Goal: Task Accomplishment & Management: Use online tool/utility

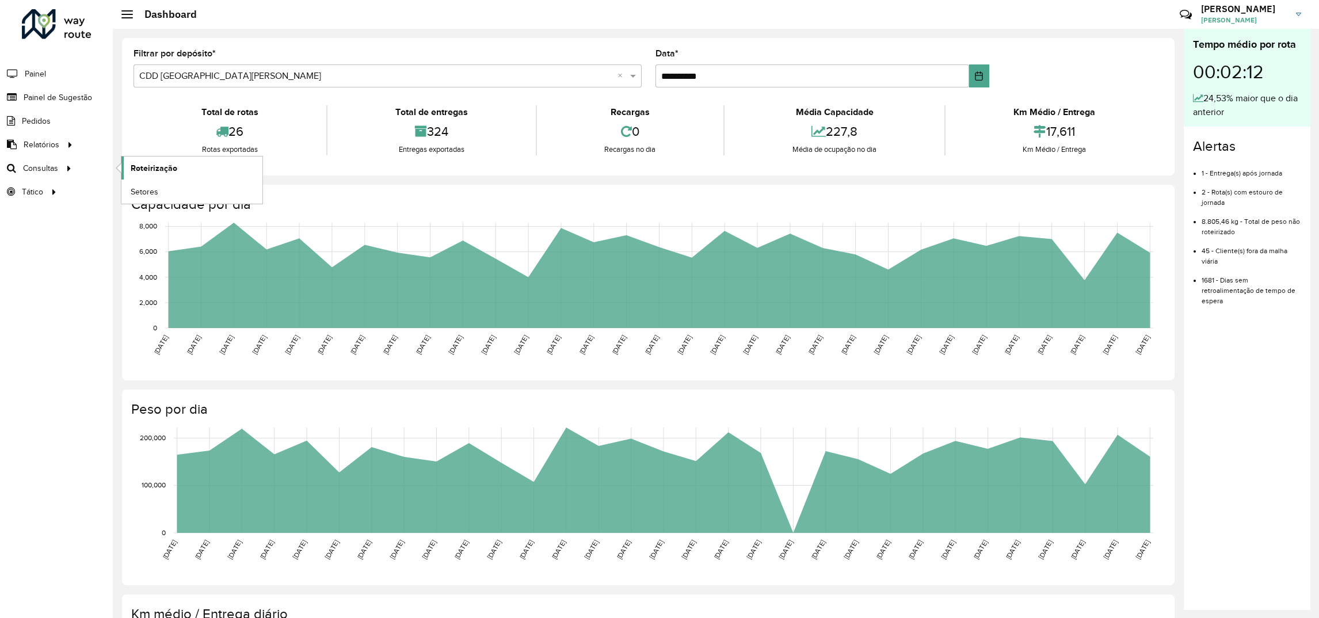
click at [137, 174] on span "Roteirização" at bounding box center [154, 168] width 47 height 12
click at [37, 94] on span "Painel de Sugestão" at bounding box center [60, 98] width 72 height 12
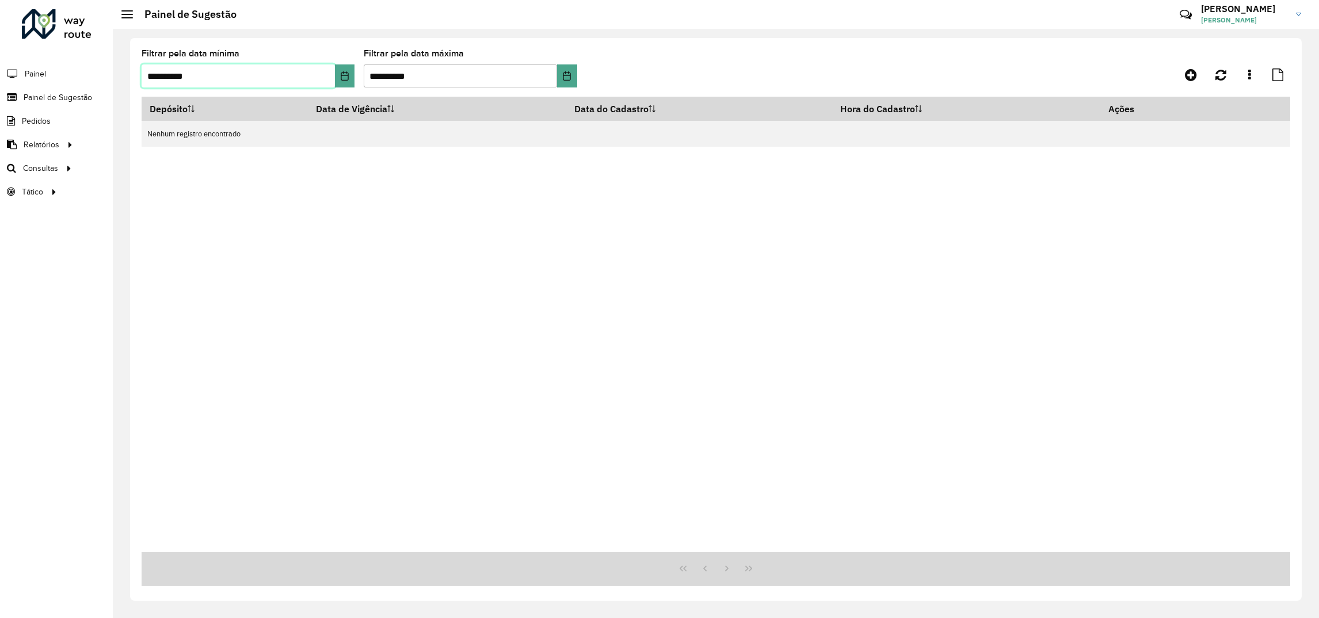
click at [267, 82] on input "**********" at bounding box center [238, 75] width 193 height 23
click at [339, 78] on button "Choose Date" at bounding box center [345, 75] width 20 height 23
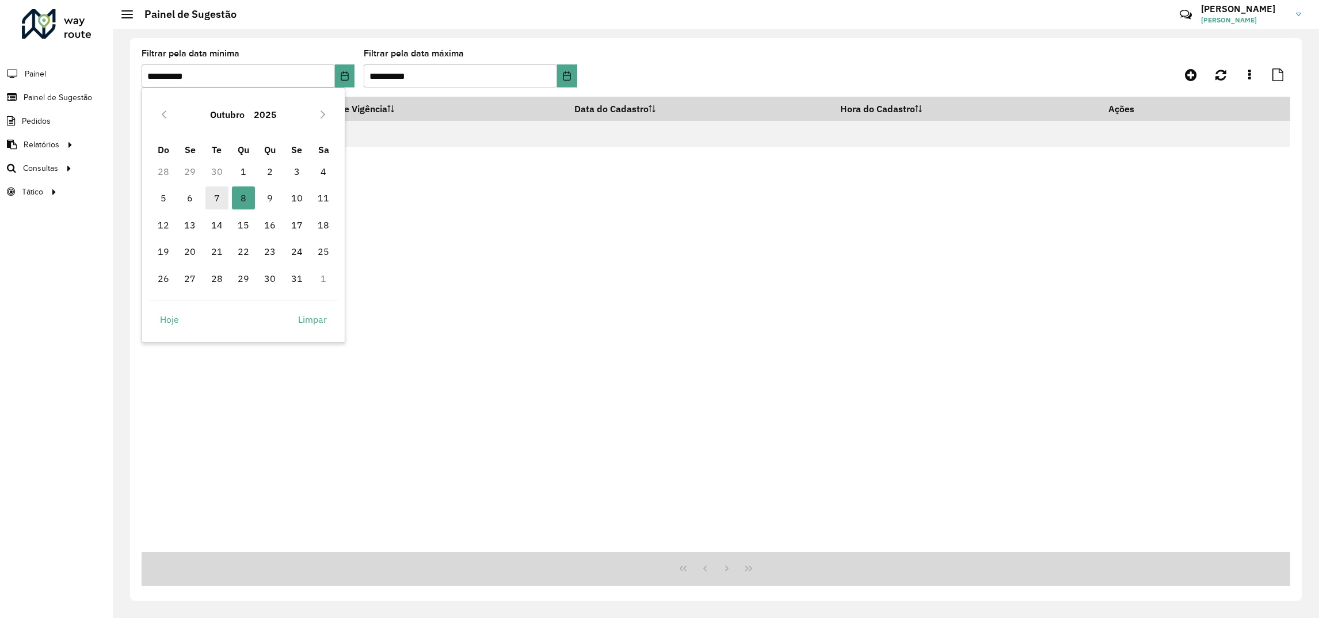
click at [213, 196] on span "7" at bounding box center [216, 197] width 23 height 23
type input "**********"
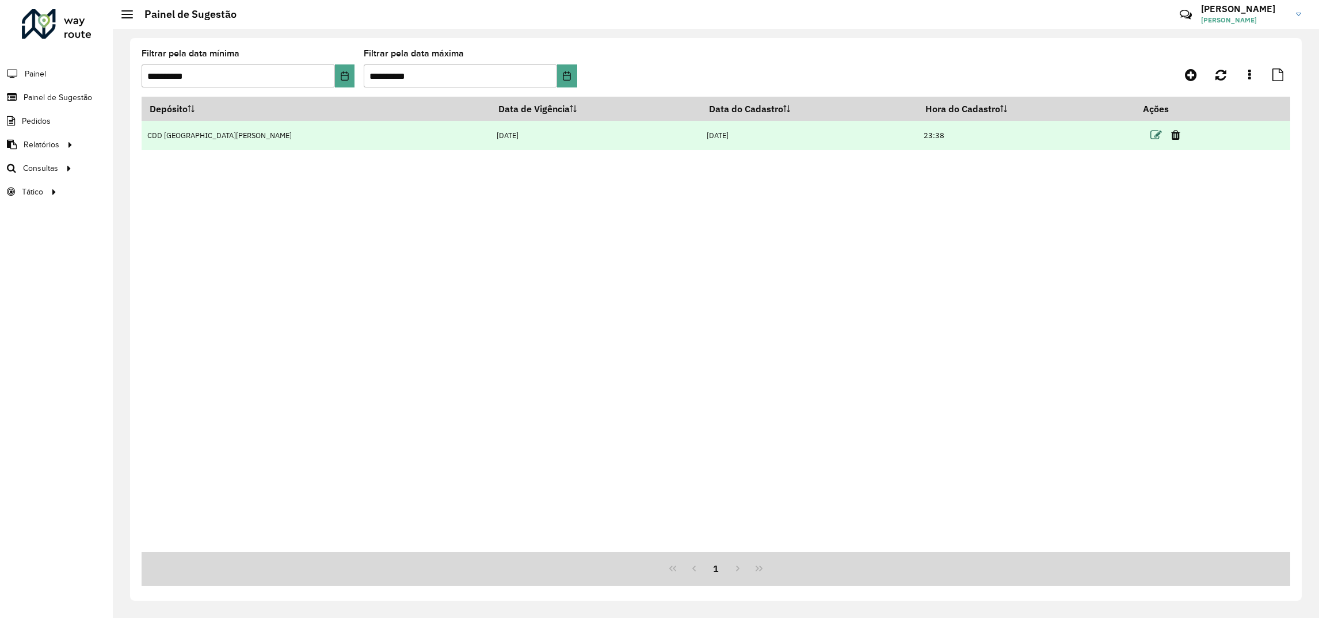
click at [1150, 136] on icon at bounding box center [1156, 135] width 12 height 12
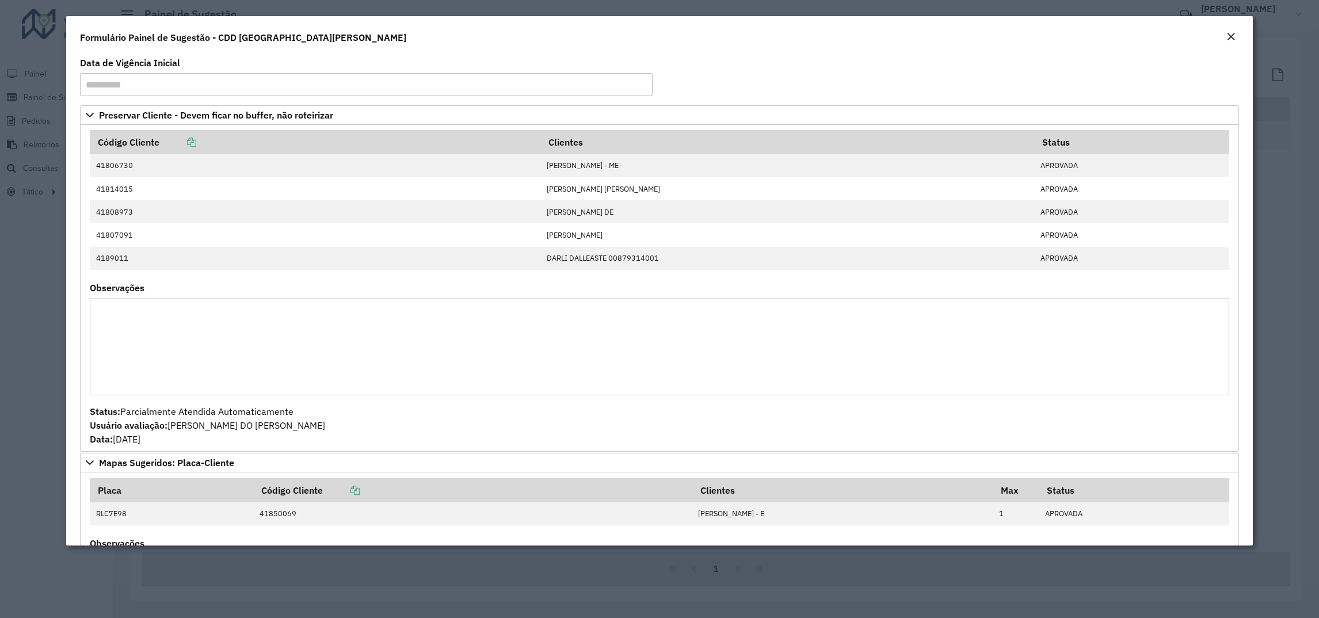
click at [1227, 36] on em "Close" at bounding box center [1230, 36] width 9 height 9
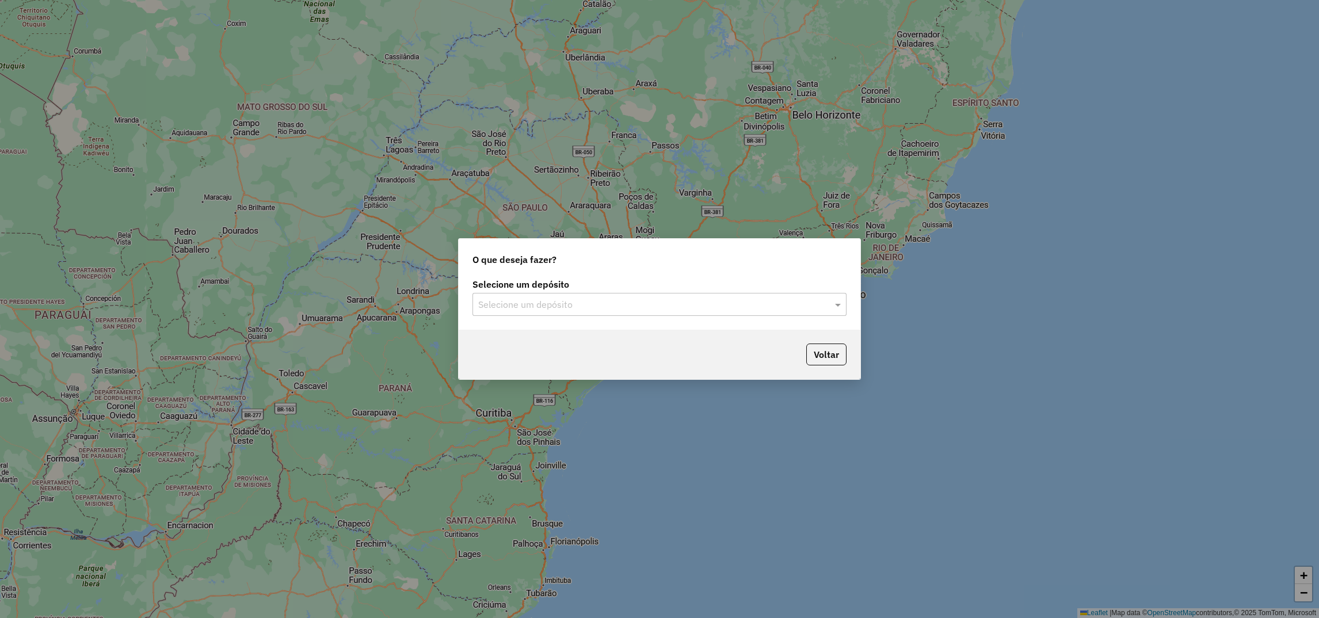
click at [553, 312] on div "Selecione um depósito" at bounding box center [659, 304] width 374 height 23
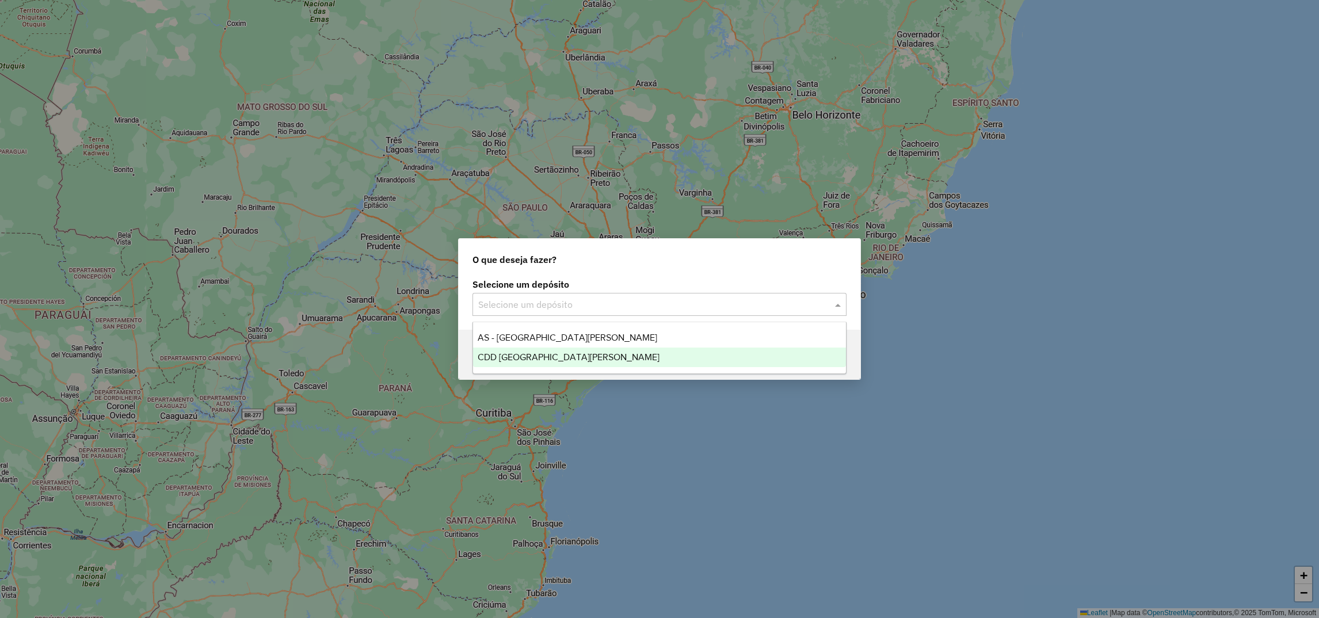
click at [527, 352] on span "CDD [GEOGRAPHIC_DATA][PERSON_NAME]" at bounding box center [569, 357] width 182 height 10
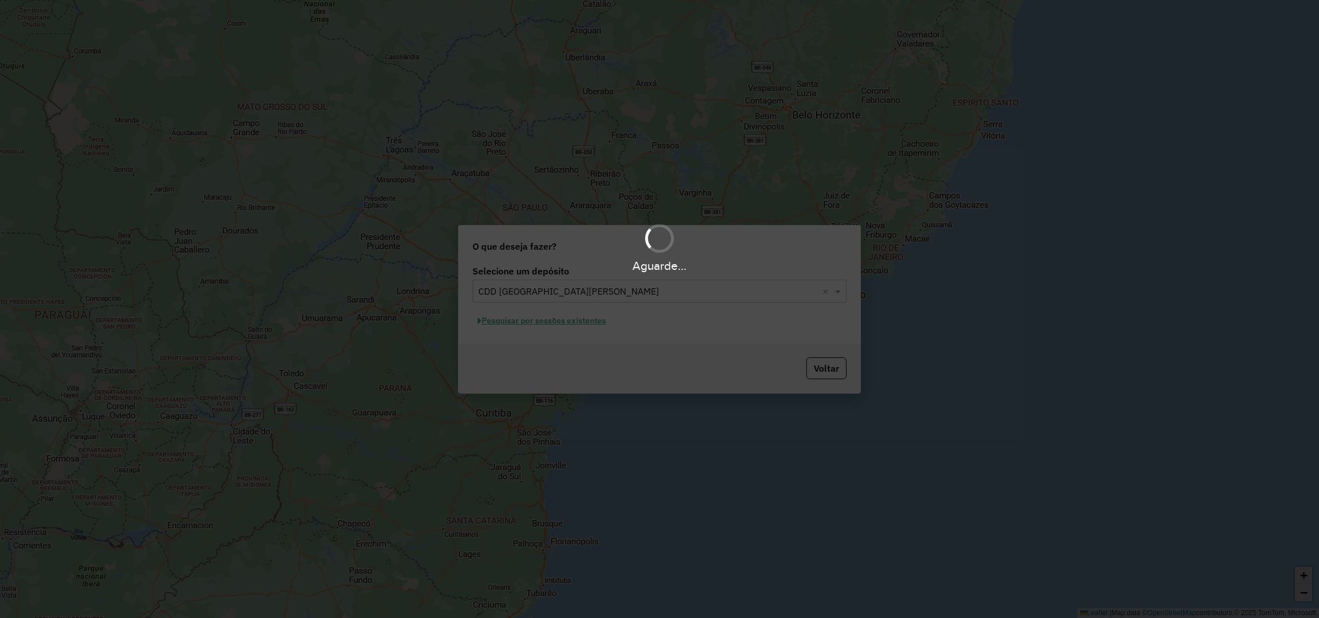
click at [553, 319] on div "Aguarde..." at bounding box center [659, 309] width 1319 height 618
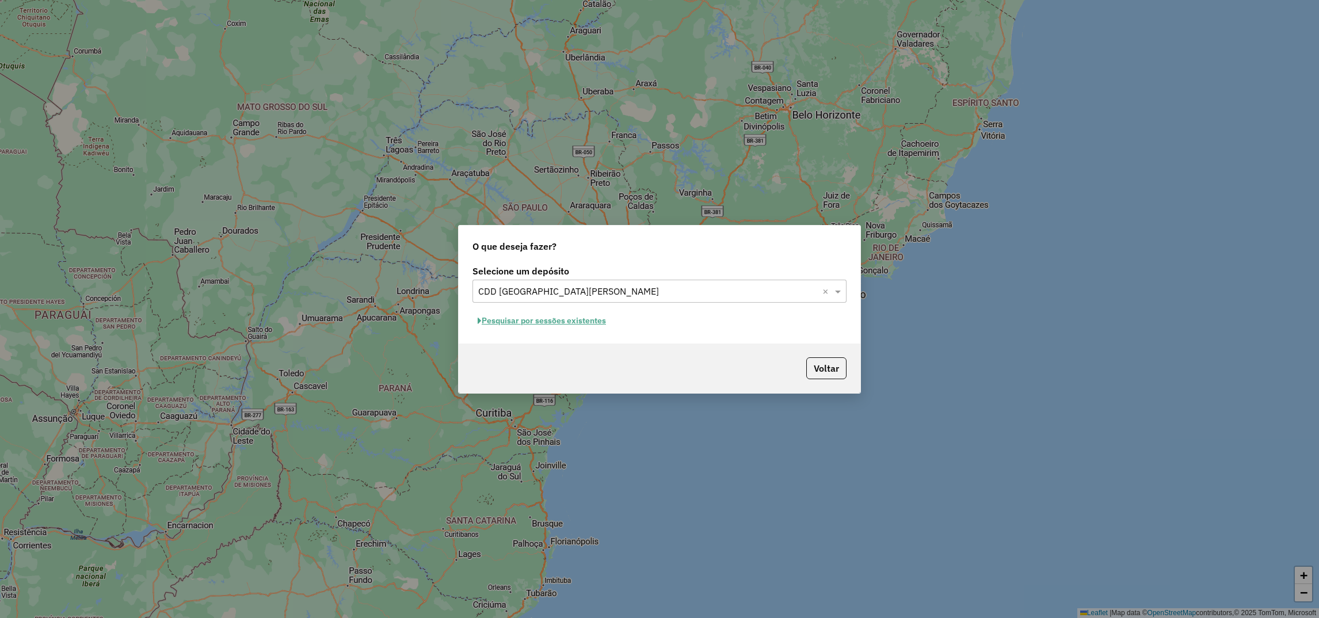
click at [491, 323] on button "Pesquisar por sessões existentes" at bounding box center [541, 321] width 139 height 18
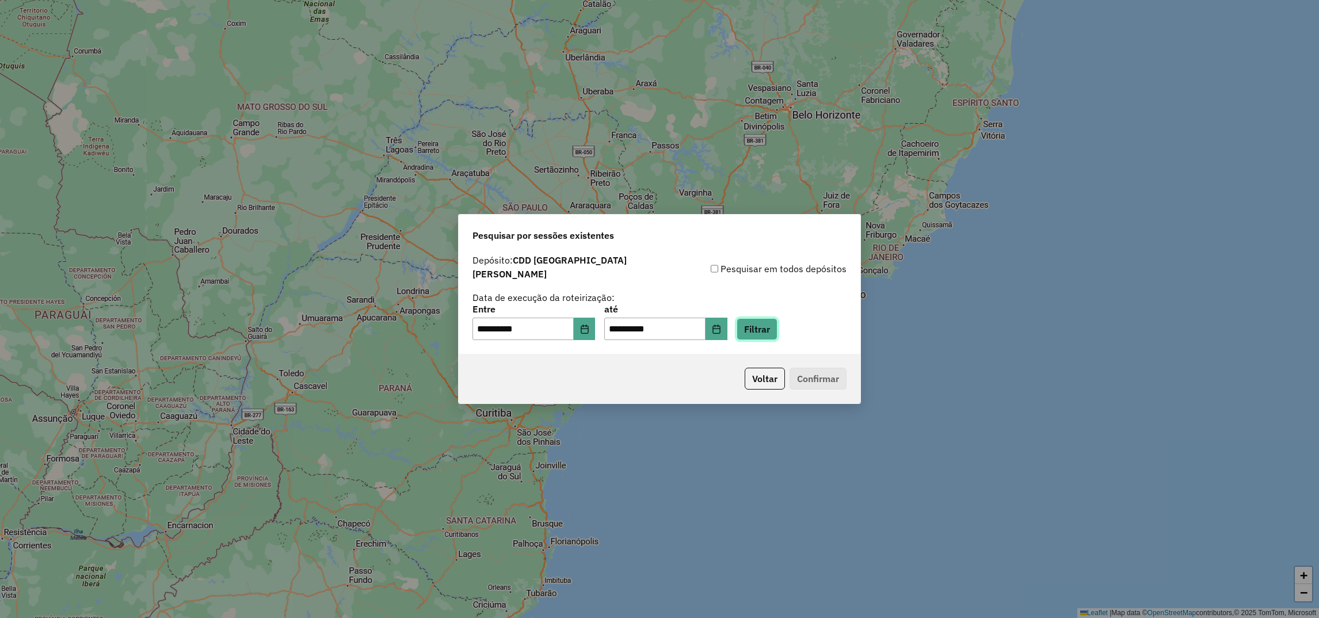
drag, startPoint x: 775, startPoint y: 323, endPoint x: 764, endPoint y: 326, distance: 10.8
click at [775, 323] on button "Filtrar" at bounding box center [757, 329] width 41 height 22
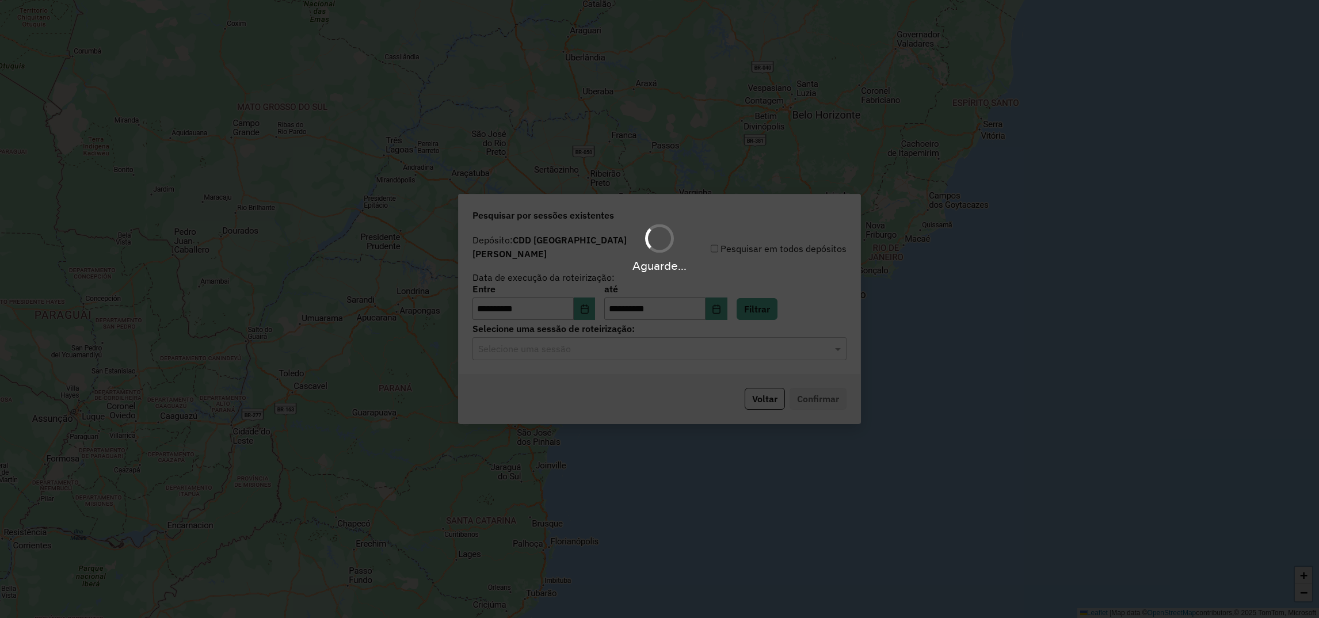
click at [547, 361] on div "Aguarde..." at bounding box center [659, 309] width 1319 height 618
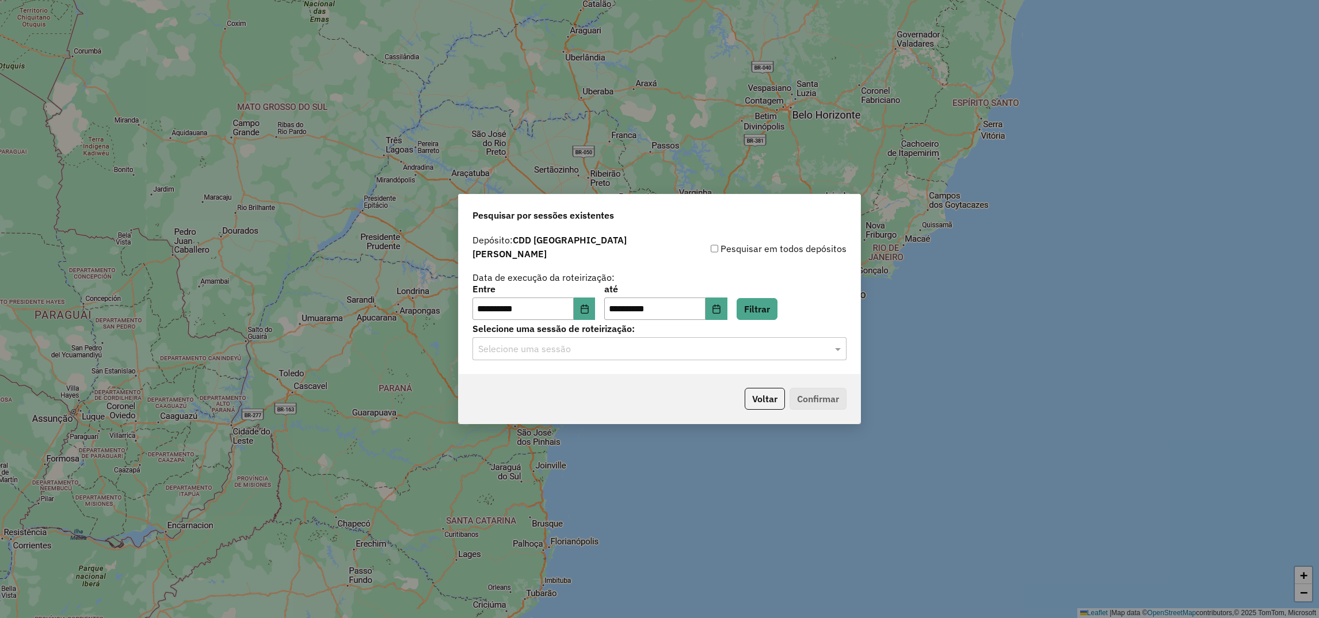
click at [532, 342] on input "text" at bounding box center [648, 349] width 340 height 14
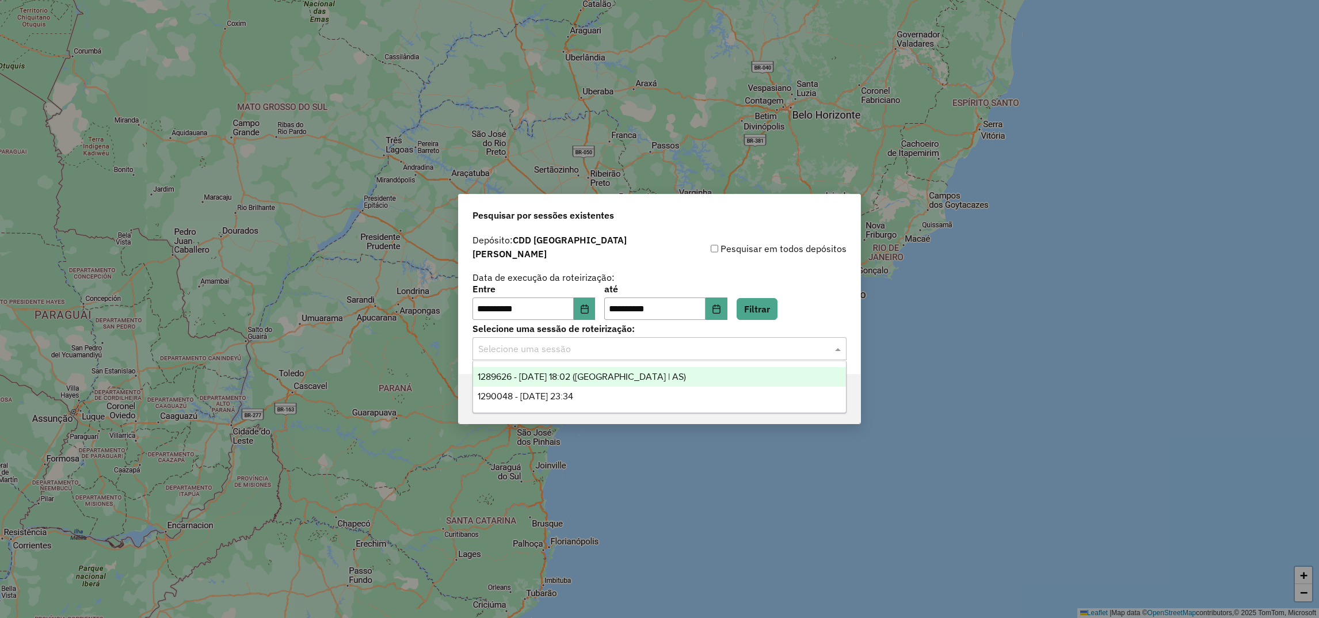
click at [531, 381] on span "1289626 - 07/10/2025 18:02 (Rota | AS)" at bounding box center [582, 377] width 208 height 10
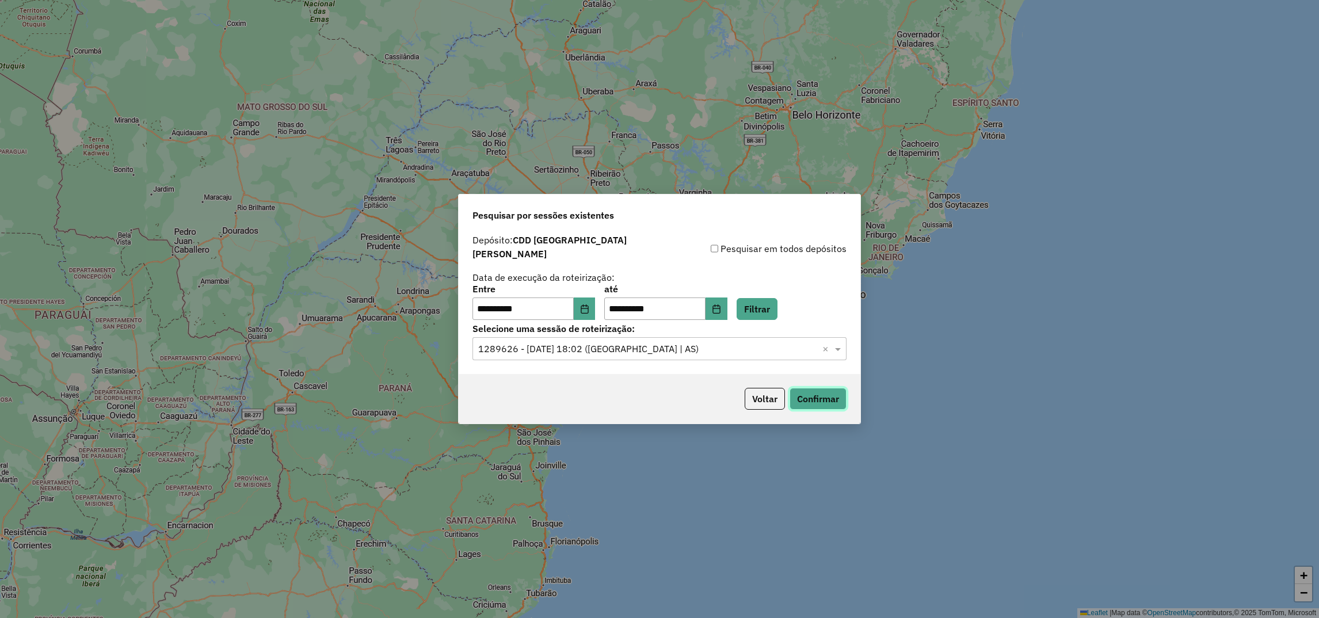
click at [802, 398] on button "Confirmar" at bounding box center [818, 399] width 57 height 22
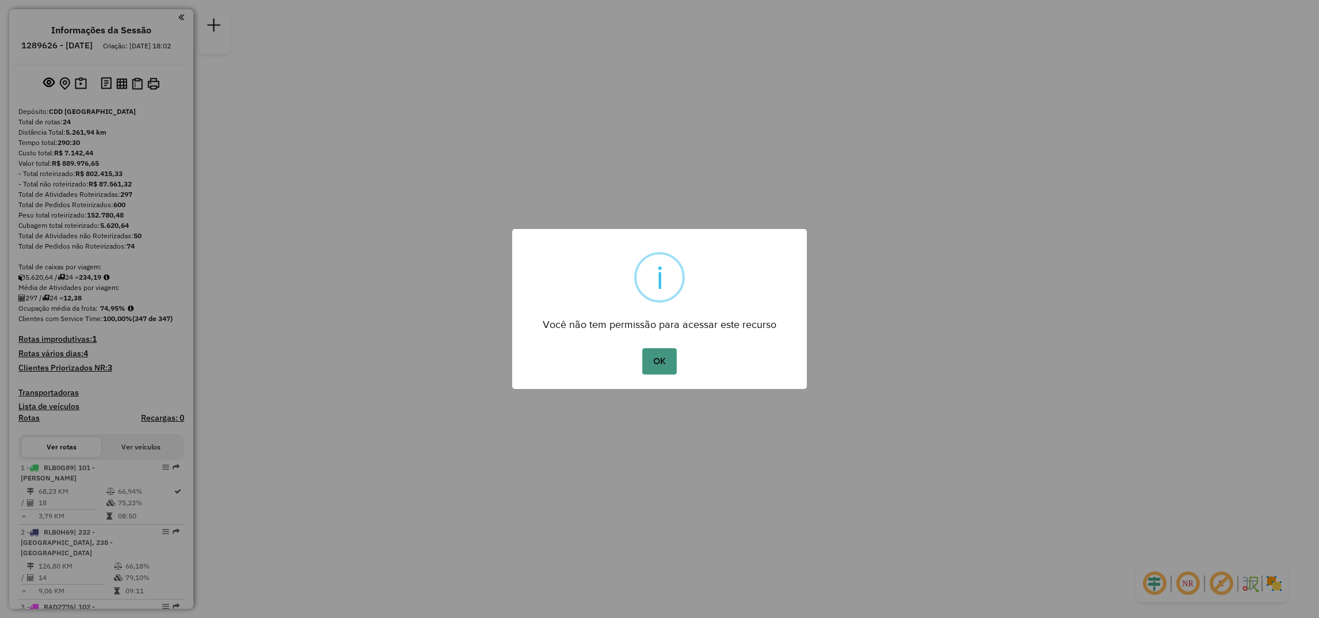
click at [659, 354] on button "OK" at bounding box center [659, 361] width 34 height 26
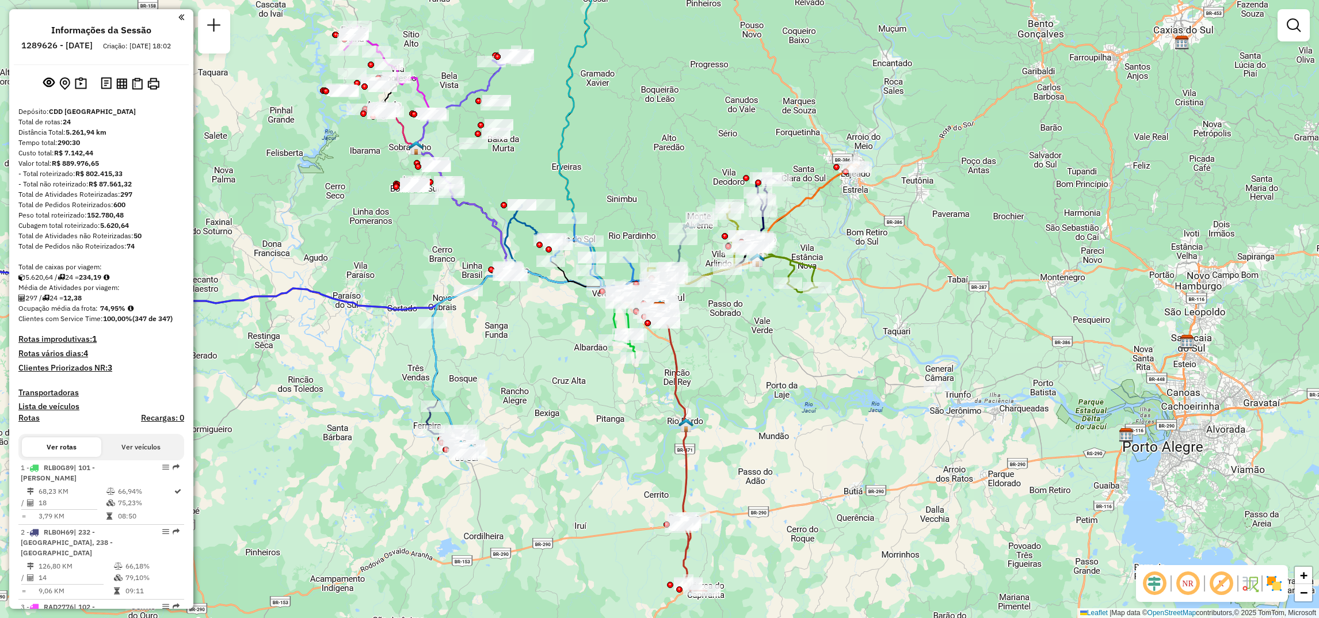
select select "**********"
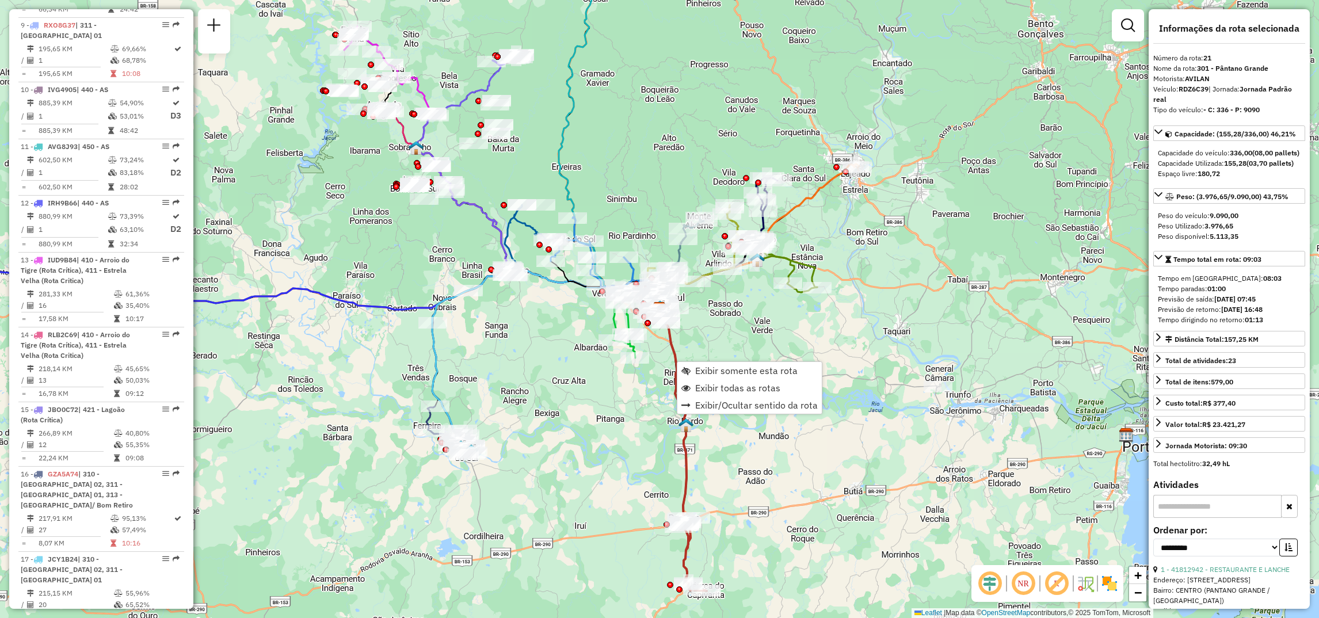
scroll to position [1652, 0]
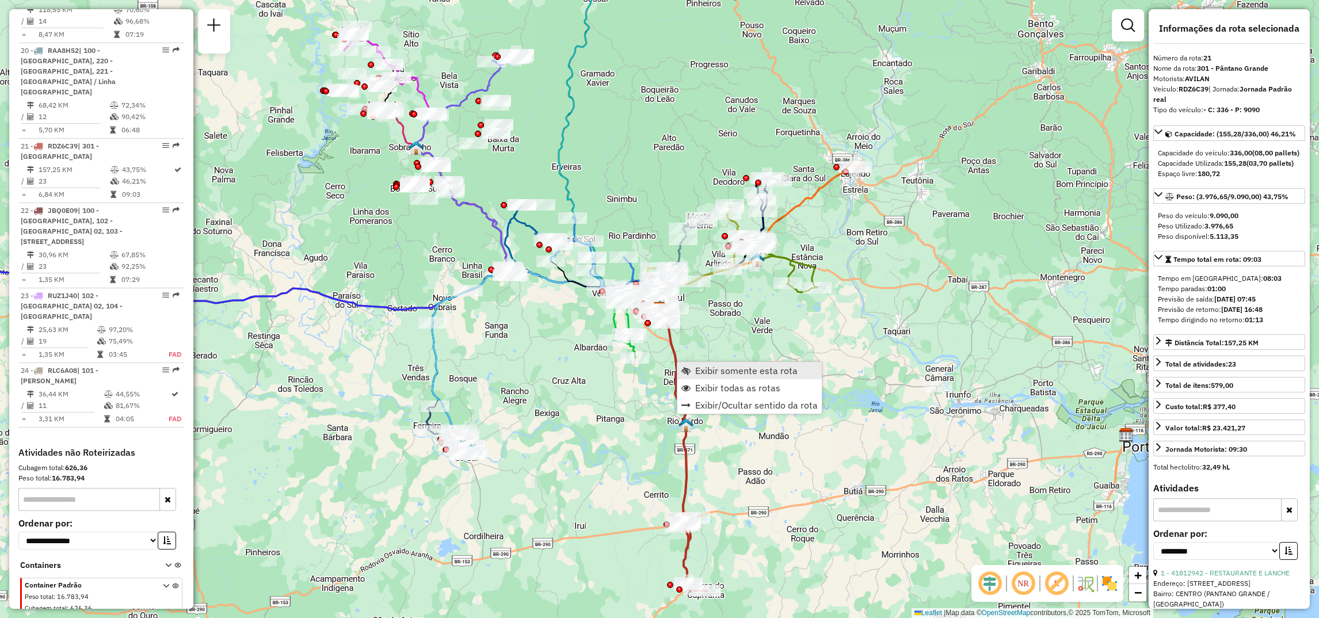
click at [693, 370] on link "Exibir somente esta rota" at bounding box center [749, 370] width 144 height 17
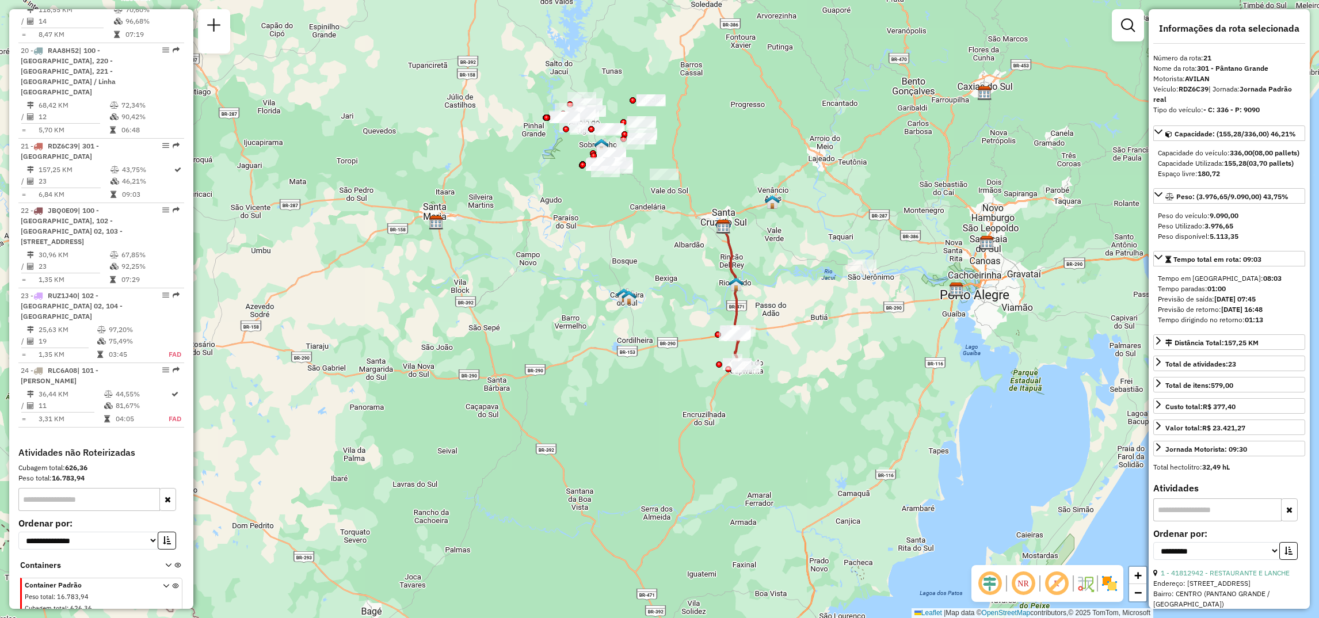
drag, startPoint x: 750, startPoint y: 184, endPoint x: 890, endPoint y: 425, distance: 278.7
click at [890, 425] on div "Janela de atendimento Grade de atendimento Capacidade Transportadoras Veículos …" at bounding box center [659, 309] width 1319 height 618
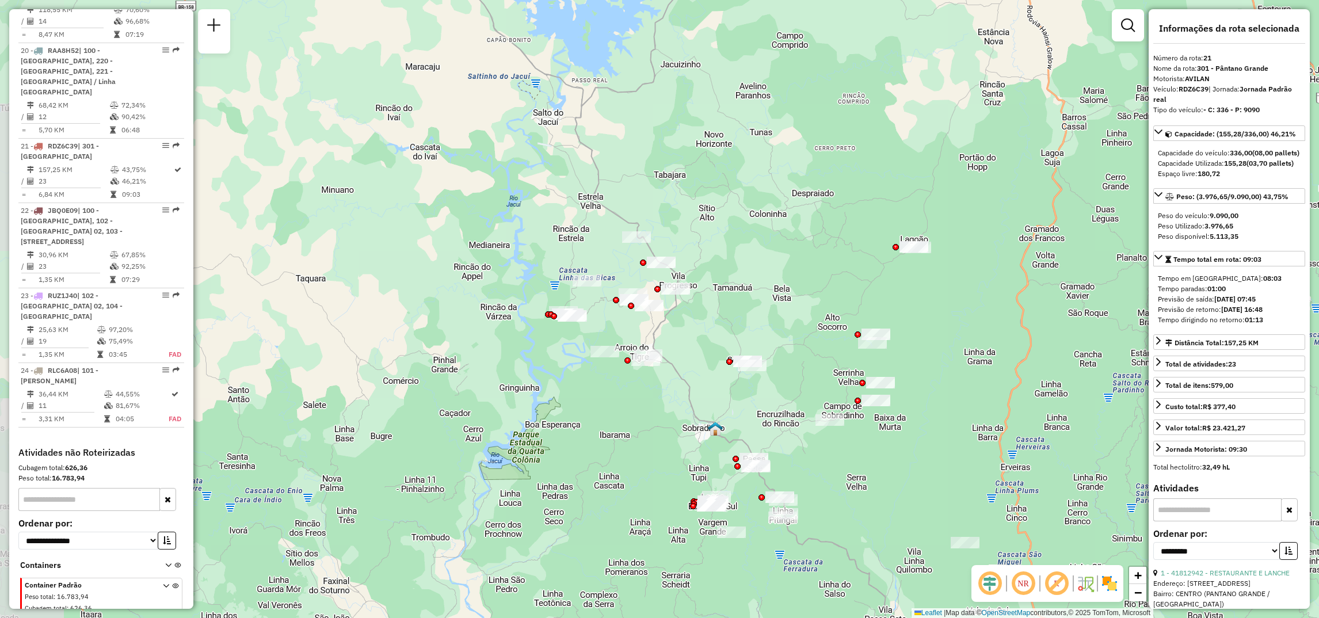
drag, startPoint x: 562, startPoint y: 319, endPoint x: 619, endPoint y: 317, distance: 57.6
click at [619, 317] on div "Janela de atendimento Grade de atendimento Capacidade Transportadoras Veículos …" at bounding box center [659, 309] width 1319 height 618
